Goal: Task Accomplishment & Management: Manage account settings

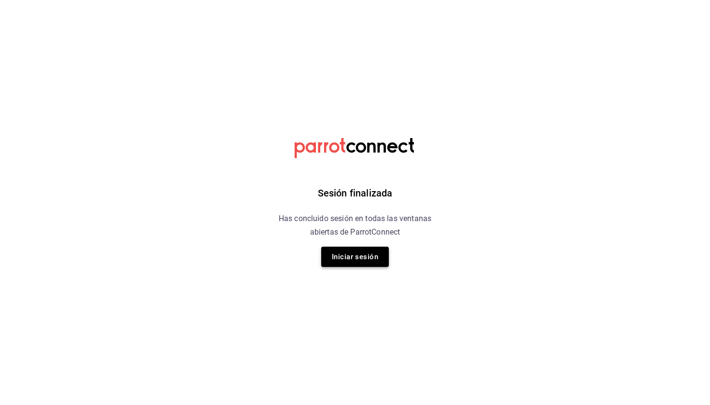
click at [339, 256] on button "Iniciar sesión" at bounding box center [355, 257] width 68 height 20
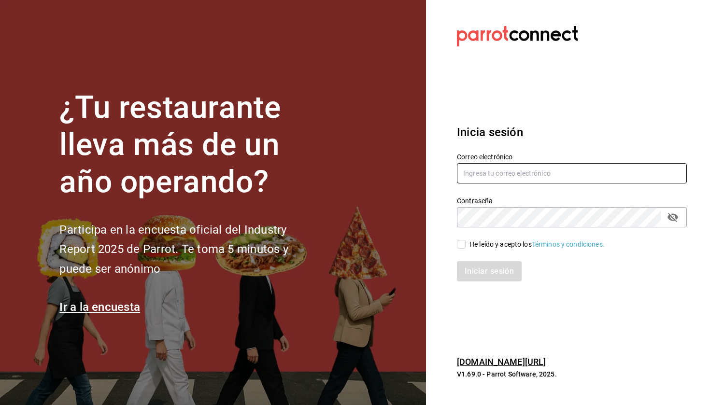
type input "[EMAIL_ADDRESS][DOMAIN_NAME]"
click at [458, 245] on input "He leído y acepto los Términos y condiciones." at bounding box center [461, 244] width 9 height 9
checkbox input "true"
click at [496, 268] on button "Iniciar sesión" at bounding box center [490, 271] width 66 height 20
